Goal: Task Accomplishment & Management: Manage account settings

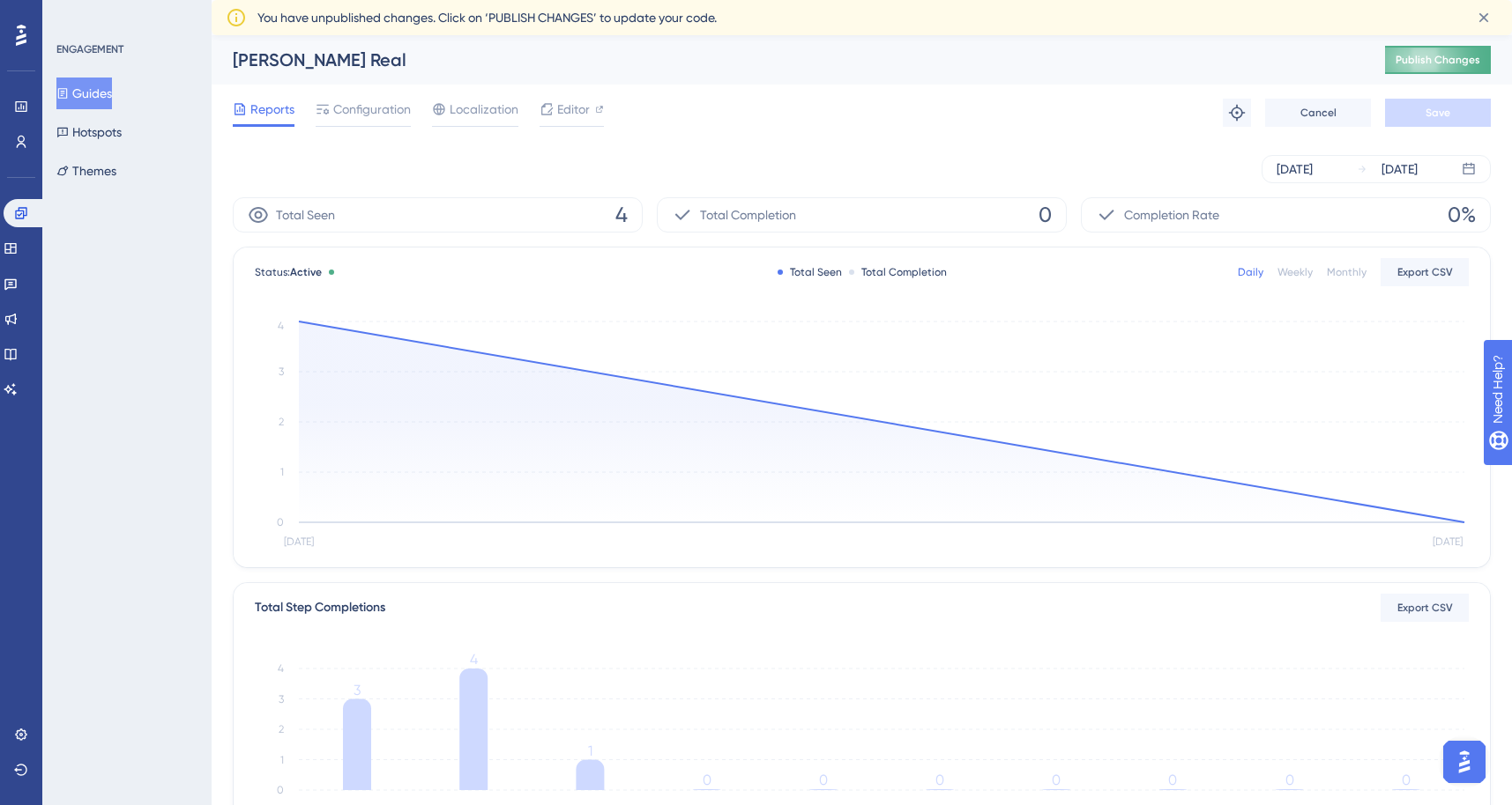
click at [1427, 63] on span "Publish Changes" at bounding box center [1437, 60] width 85 height 14
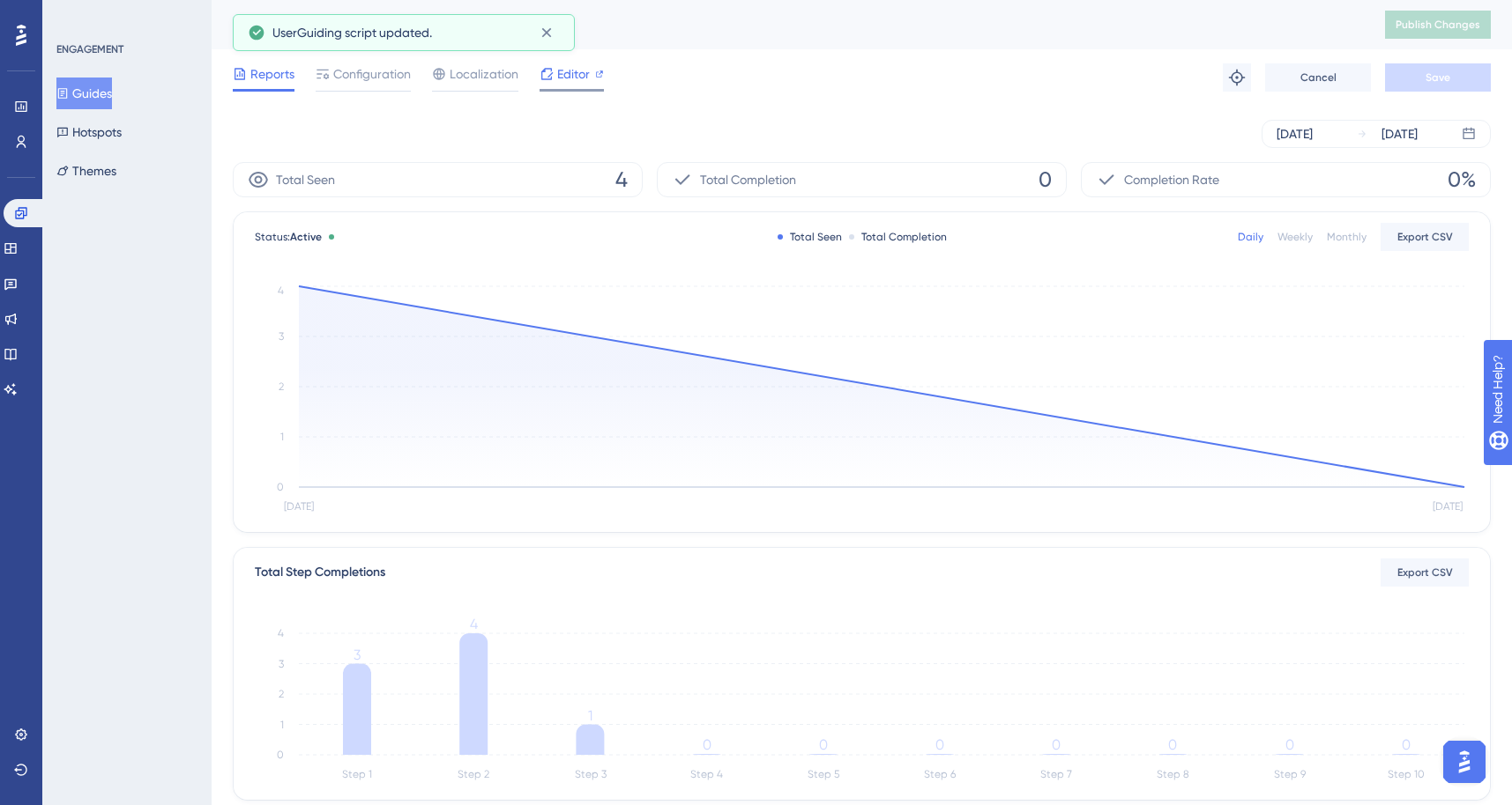
click at [582, 76] on span "Editor" at bounding box center [573, 74] width 33 height 21
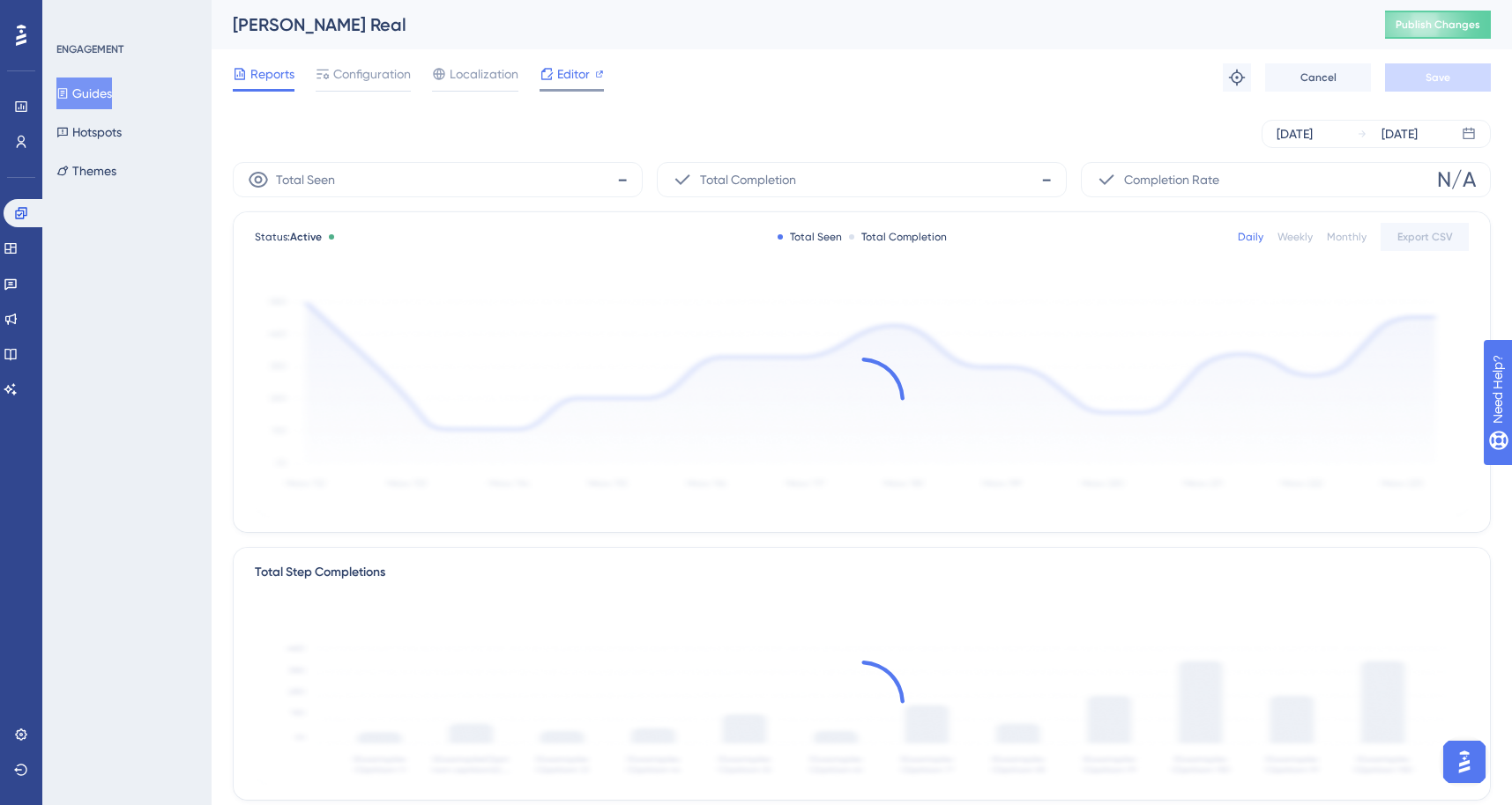
click at [590, 81] on div "Editor" at bounding box center [571, 74] width 64 height 21
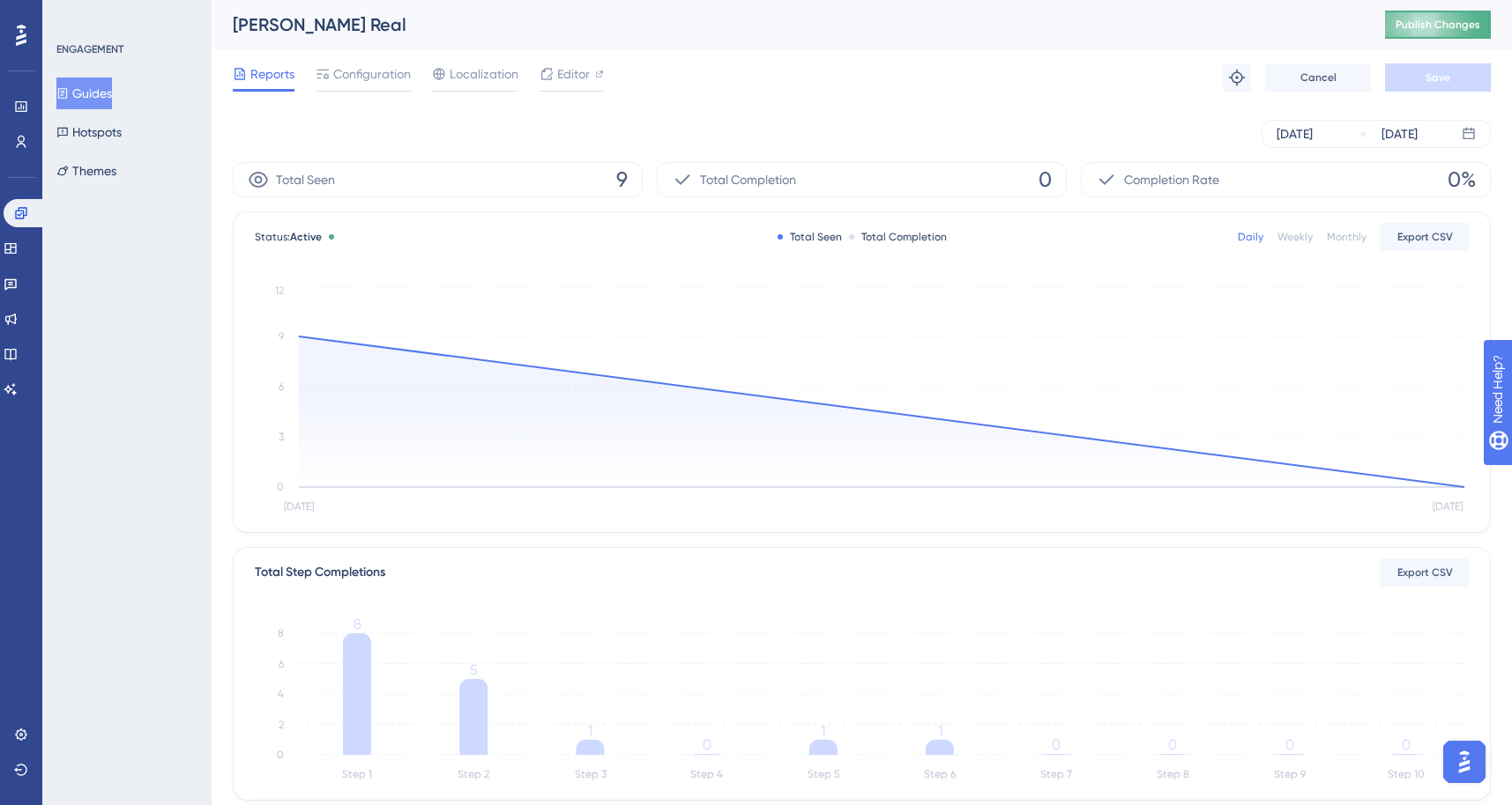
click at [1412, 28] on span "Publish Changes" at bounding box center [1437, 25] width 85 height 14
click at [591, 70] on div "Editor" at bounding box center [571, 71] width 64 height 21
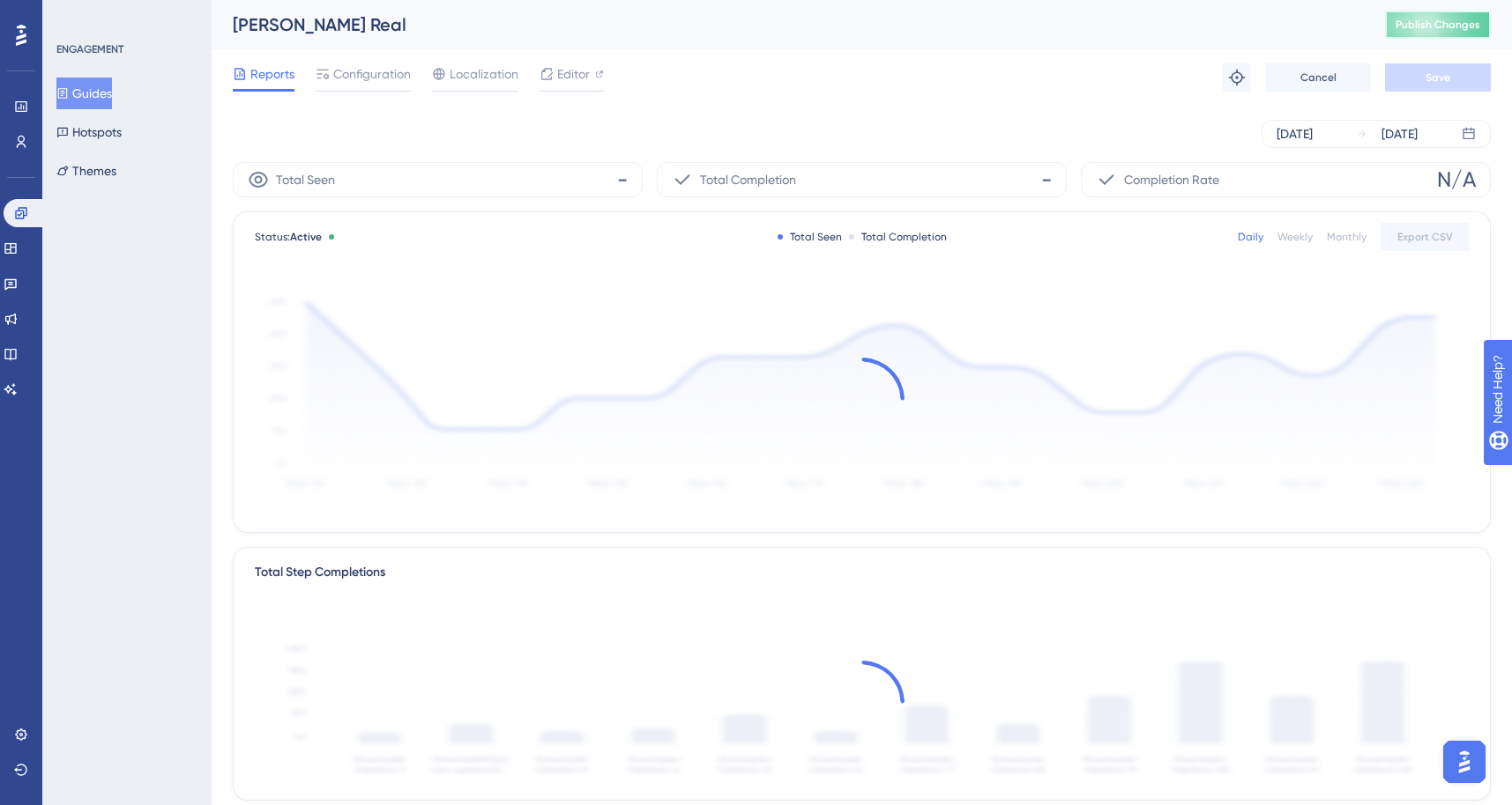
click at [1459, 36] on button "Publish Changes" at bounding box center [1437, 25] width 106 height 28
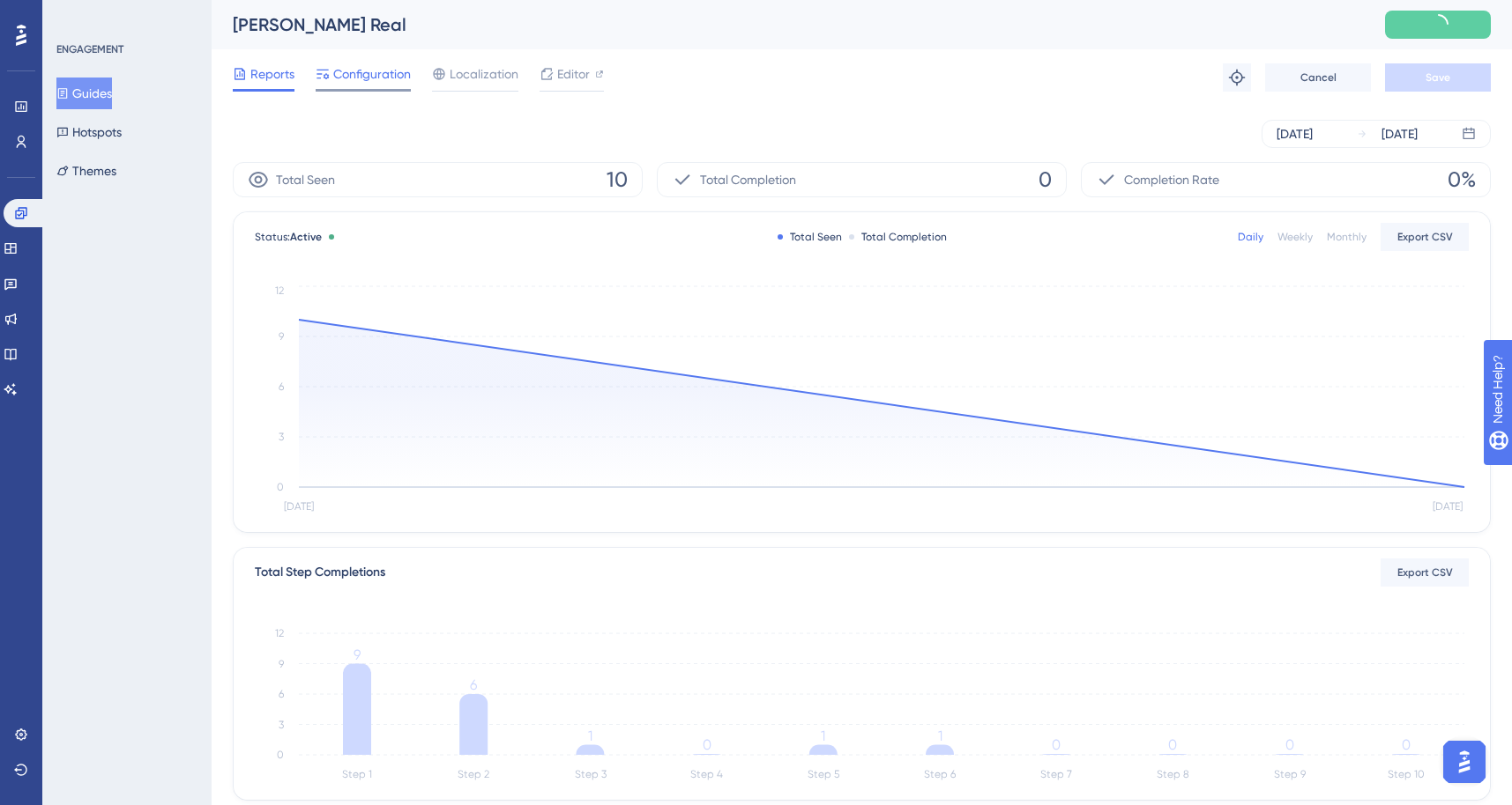
click at [333, 74] on span "Configuration" at bounding box center [371, 74] width 77 height 21
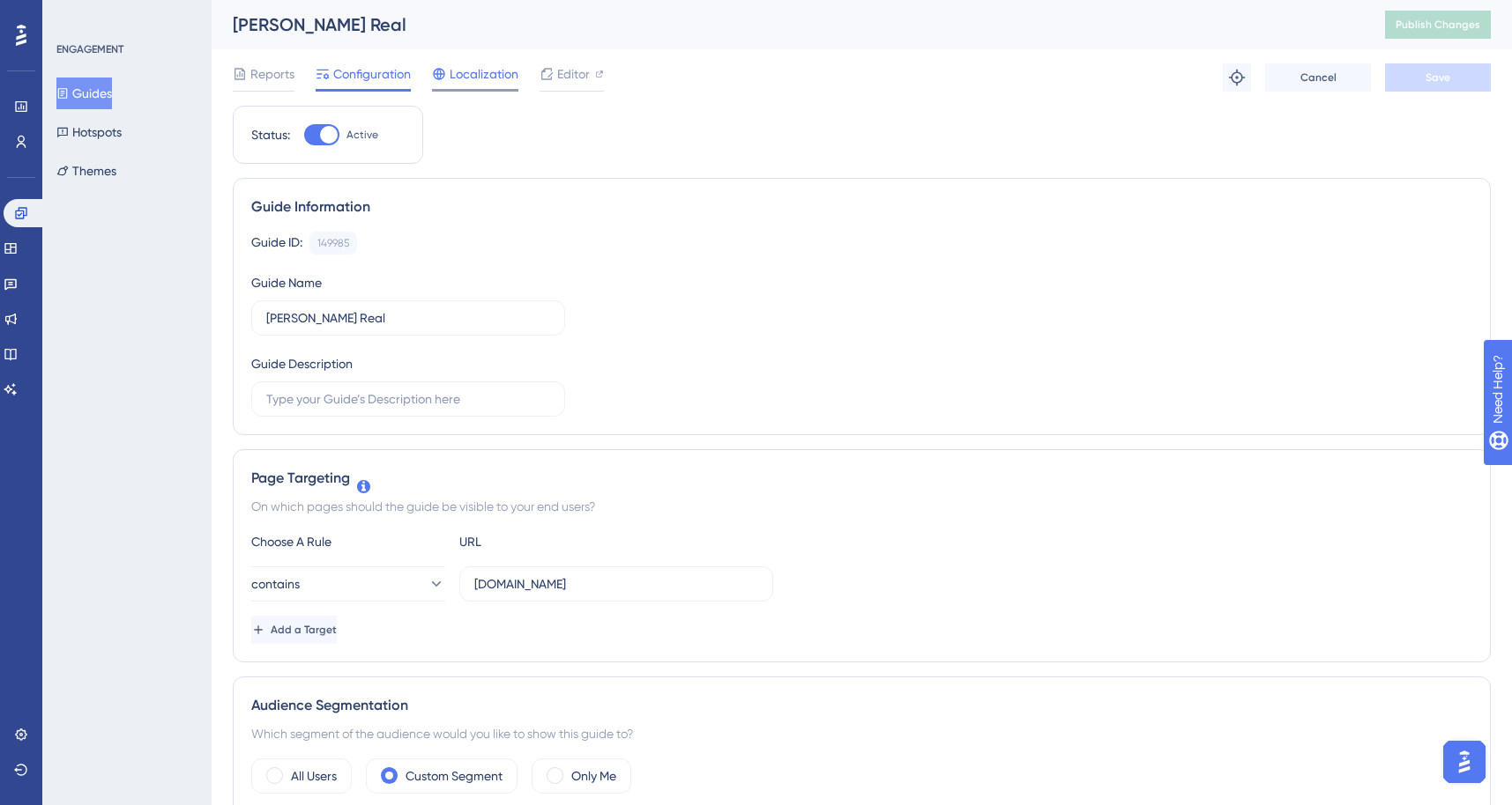
click at [486, 73] on span "Localization" at bounding box center [483, 74] width 69 height 21
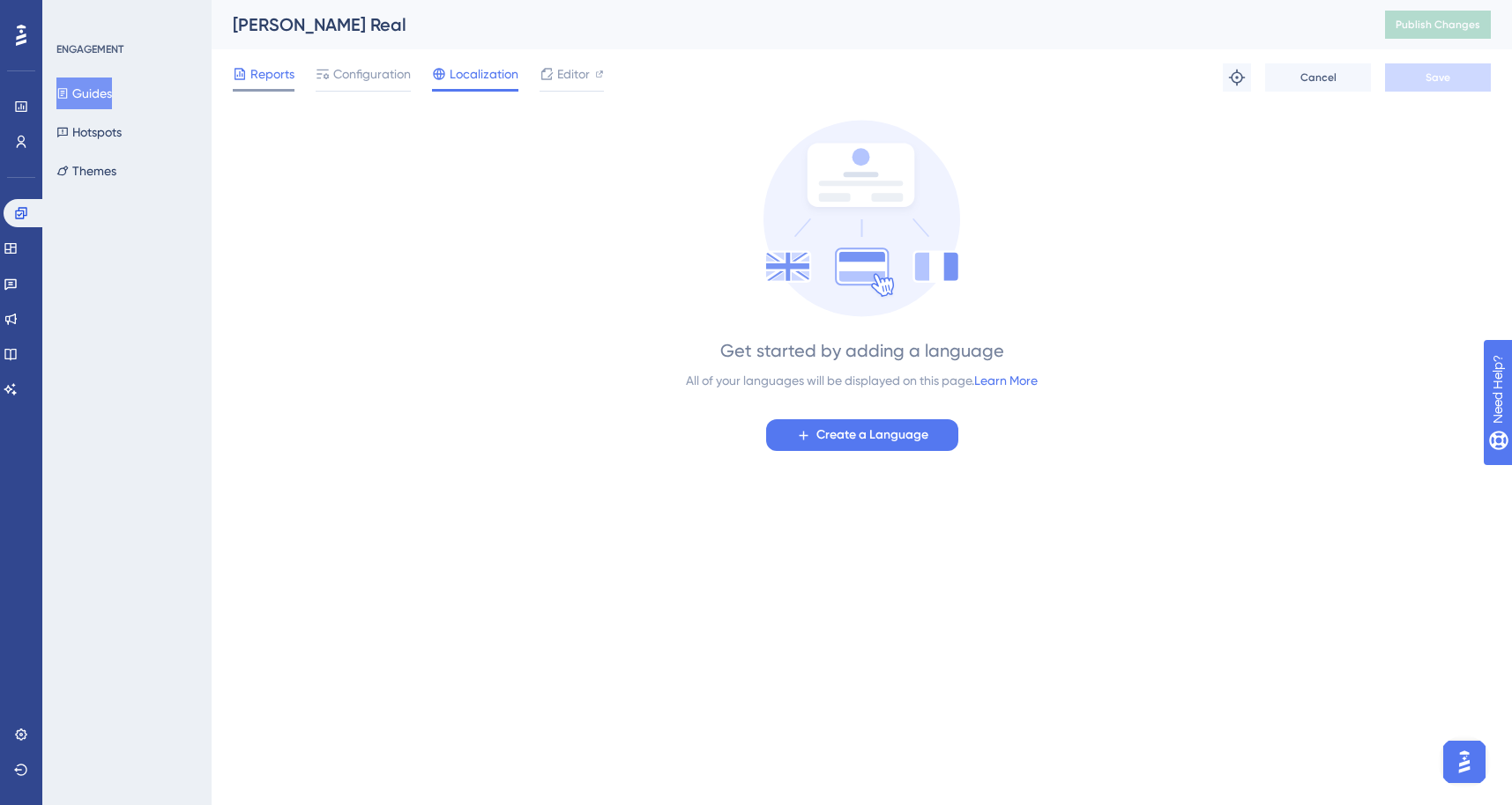
click at [260, 76] on span "Reports" at bounding box center [272, 74] width 44 height 21
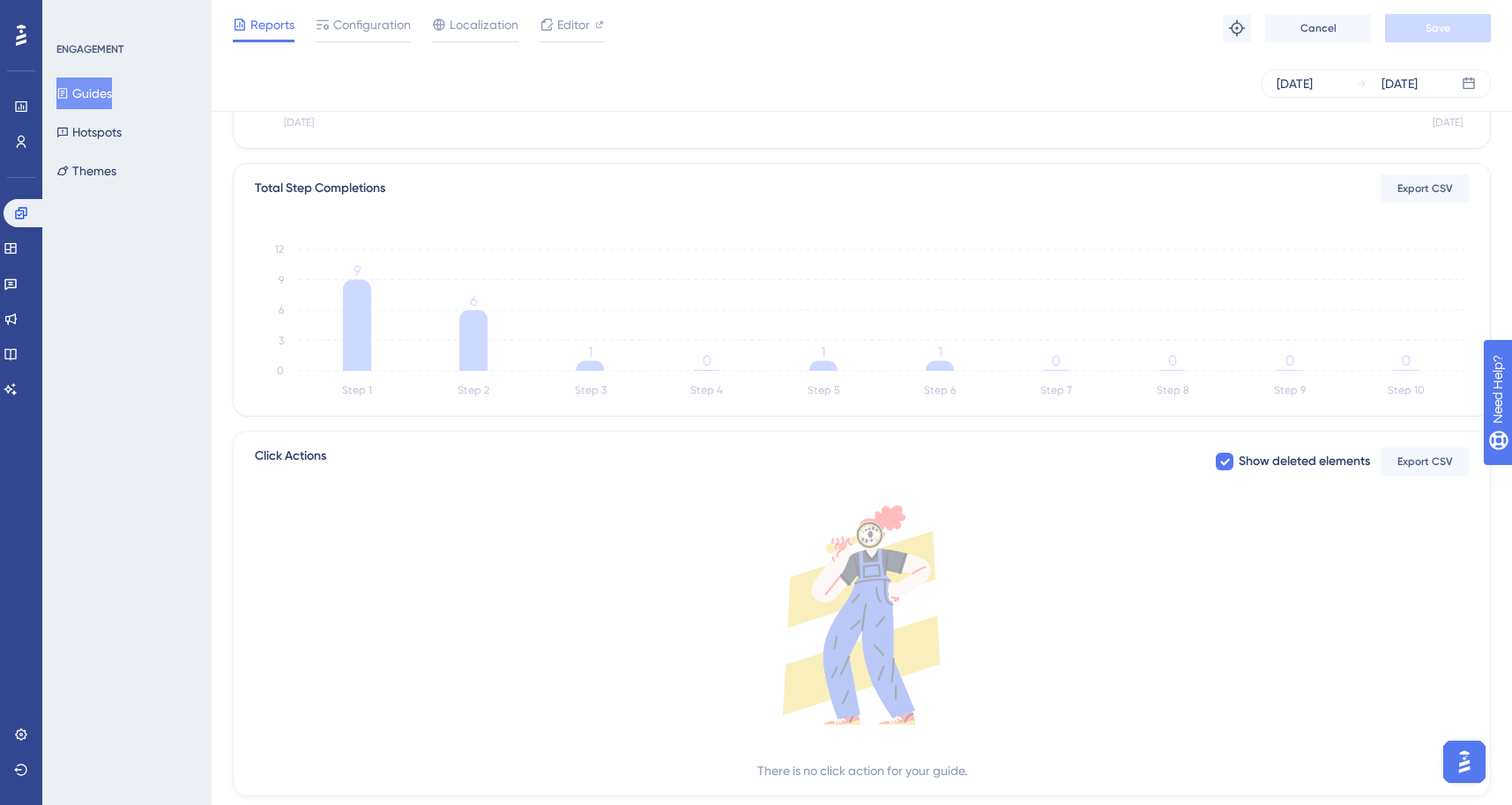
scroll to position [425, 0]
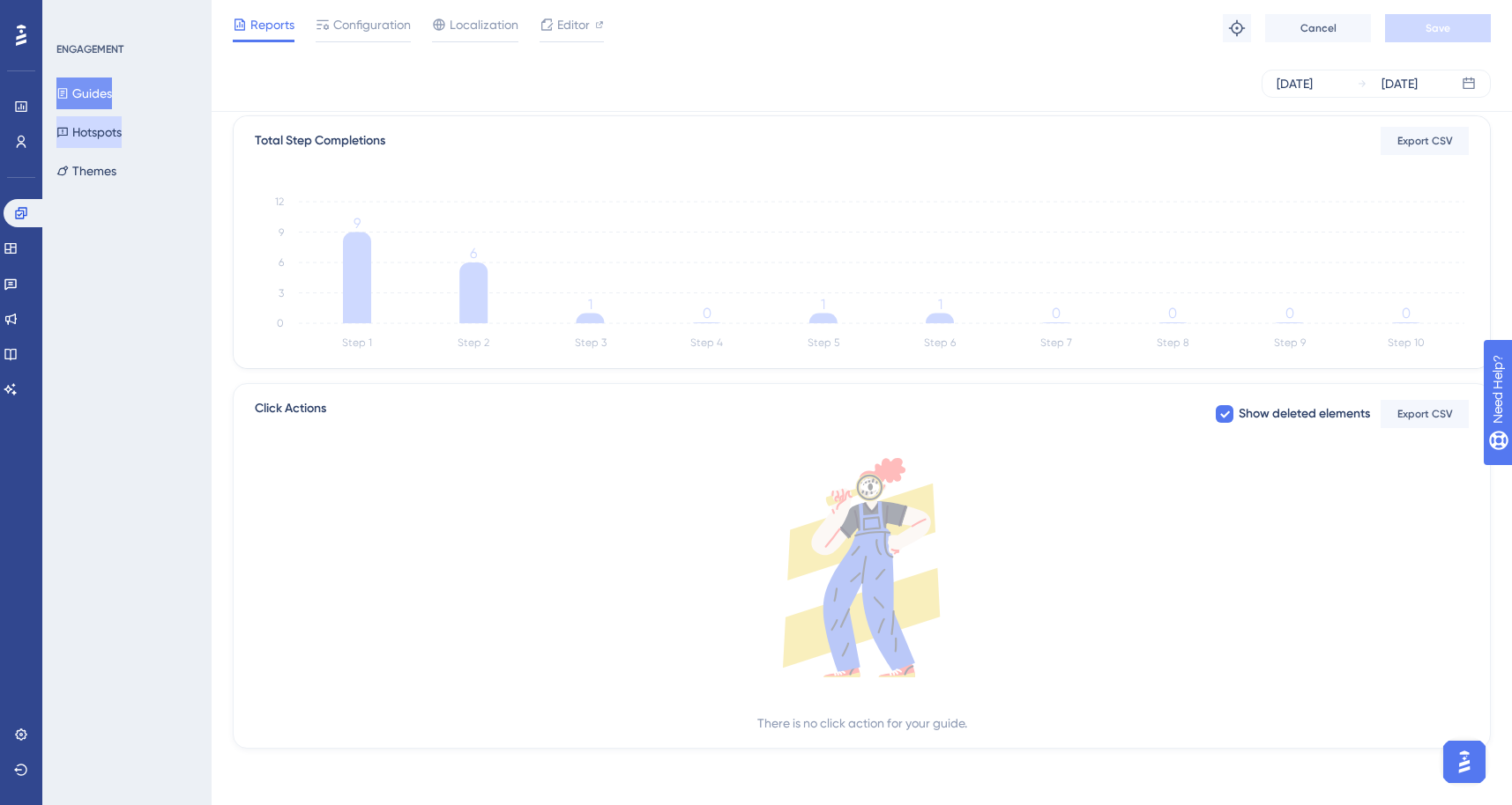
click at [89, 133] on button "Hotspots" at bounding box center [88, 133] width 65 height 32
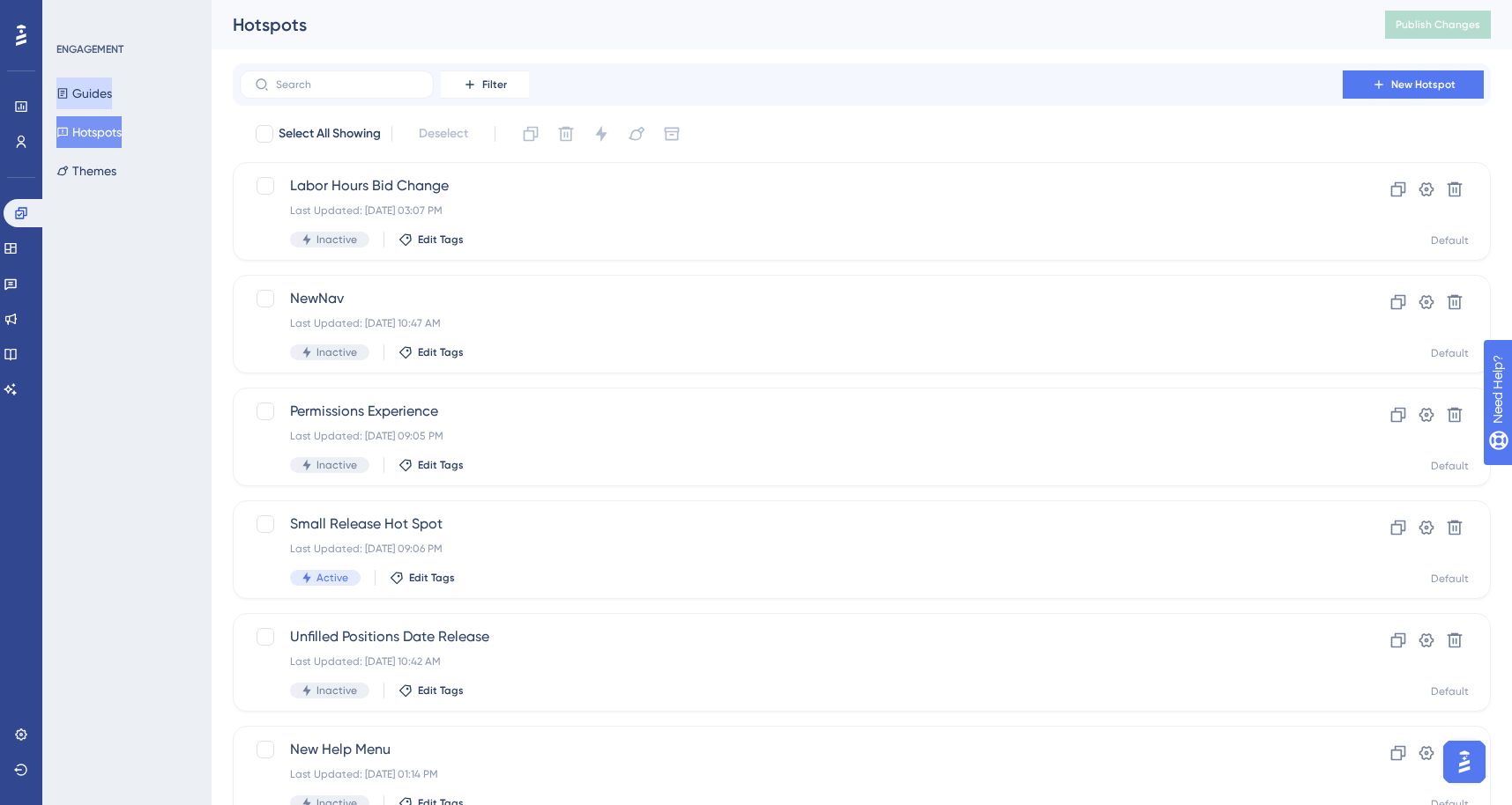
click at [107, 93] on button "Guides" at bounding box center [84, 93] width 55 height 32
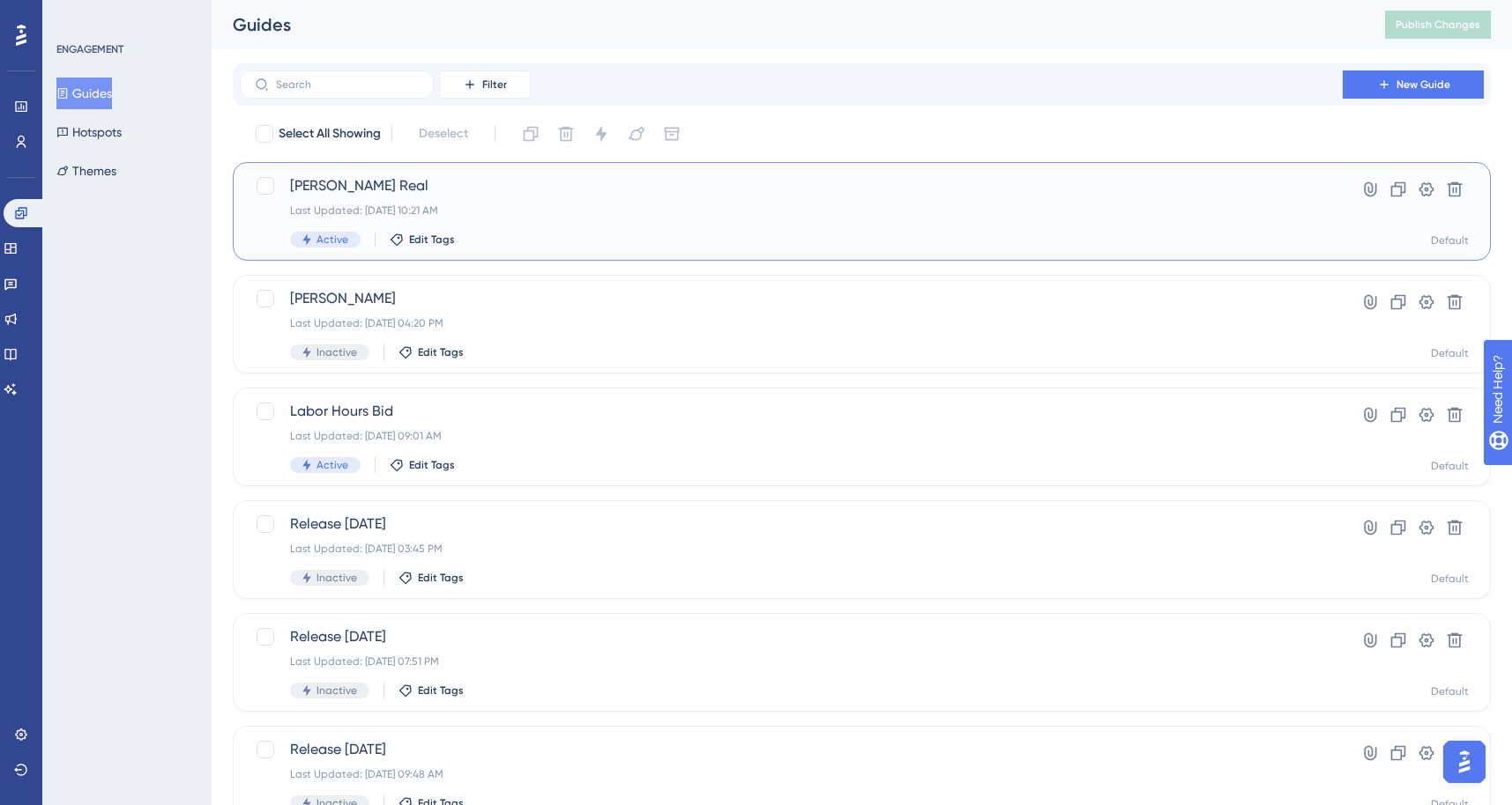
click at [672, 223] on div "[PERSON_NAME] Real Last Updated: [DATE] 10:21 AM Active Edit Tags" at bounding box center [791, 211] width 1002 height 72
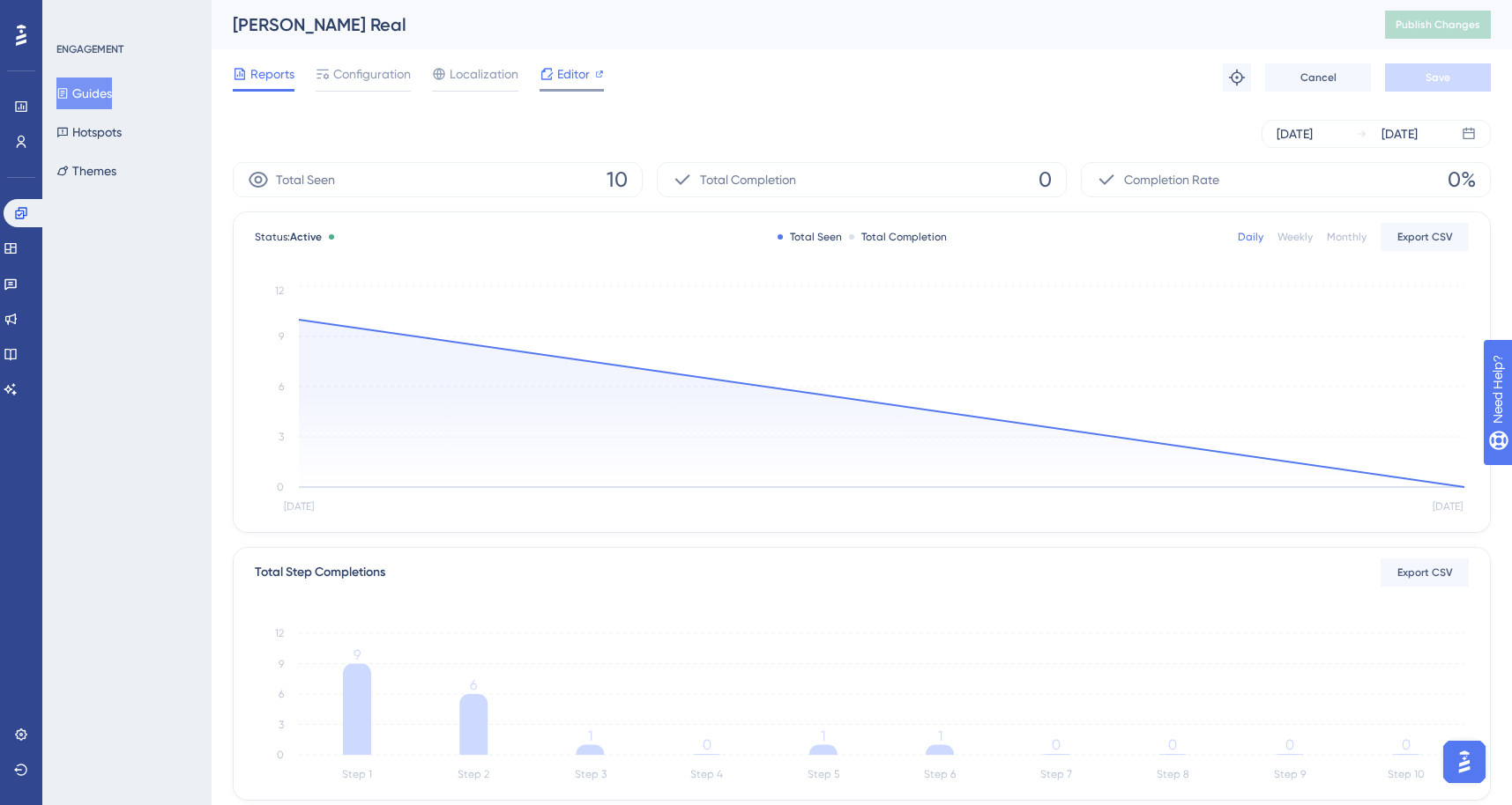
click at [585, 77] on span "Editor" at bounding box center [573, 74] width 33 height 21
